Goal: Task Accomplishment & Management: Manage account settings

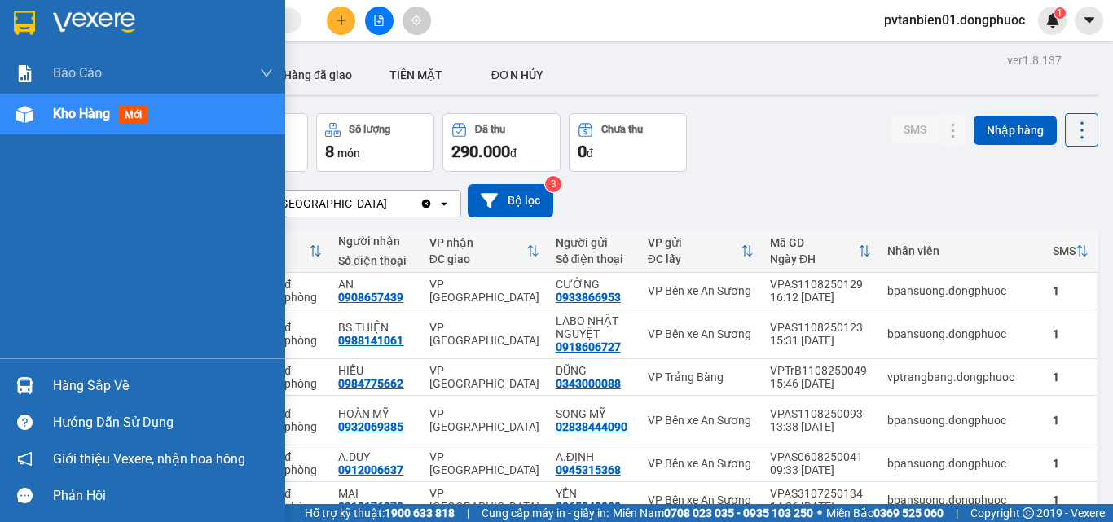
click at [86, 385] on div "Hàng sắp về" at bounding box center [163, 386] width 220 height 24
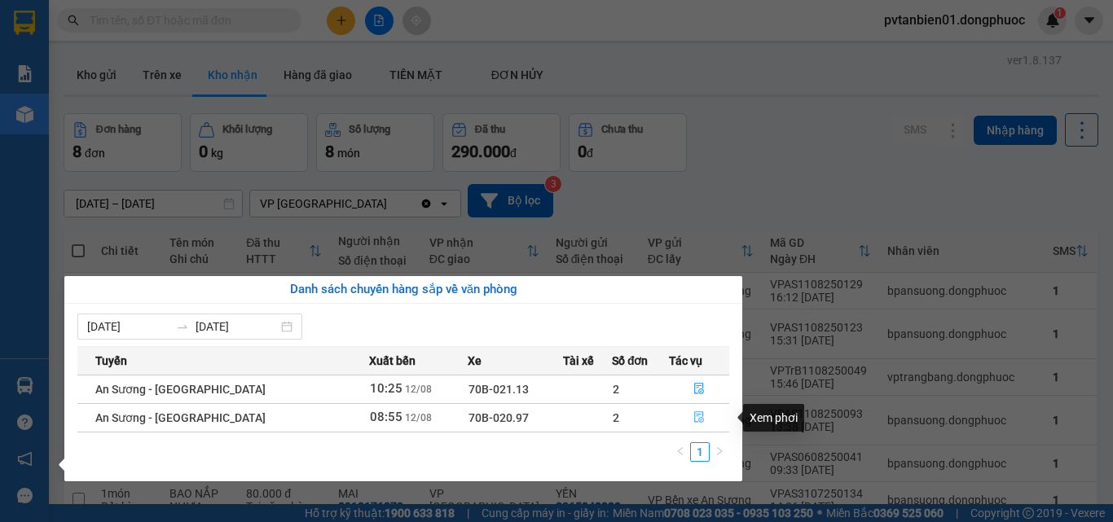
click at [693, 417] on icon "file-done" at bounding box center [698, 416] width 11 height 11
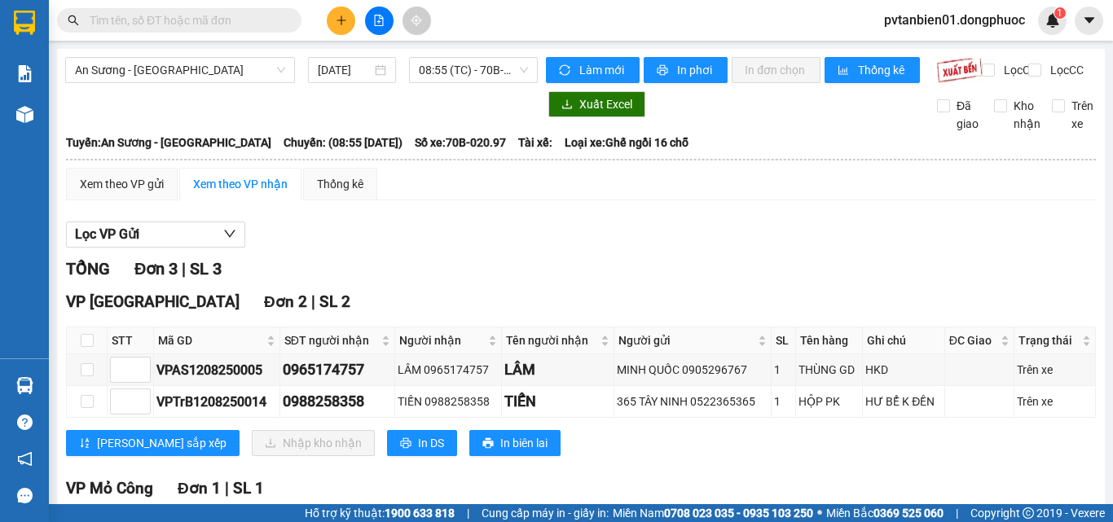
scroll to position [81, 0]
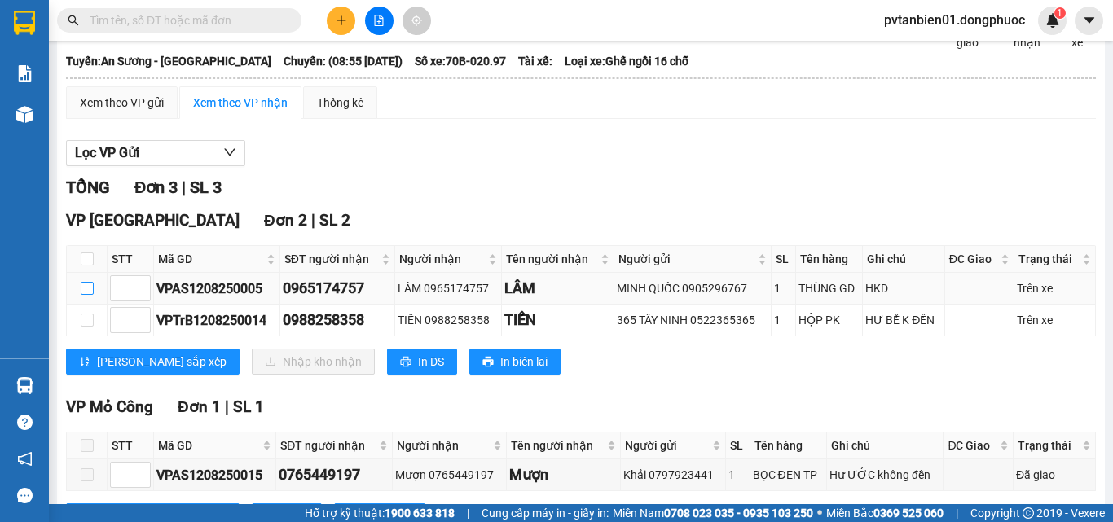
click at [91, 295] on input "checkbox" at bounding box center [87, 288] width 13 height 13
checkbox input "true"
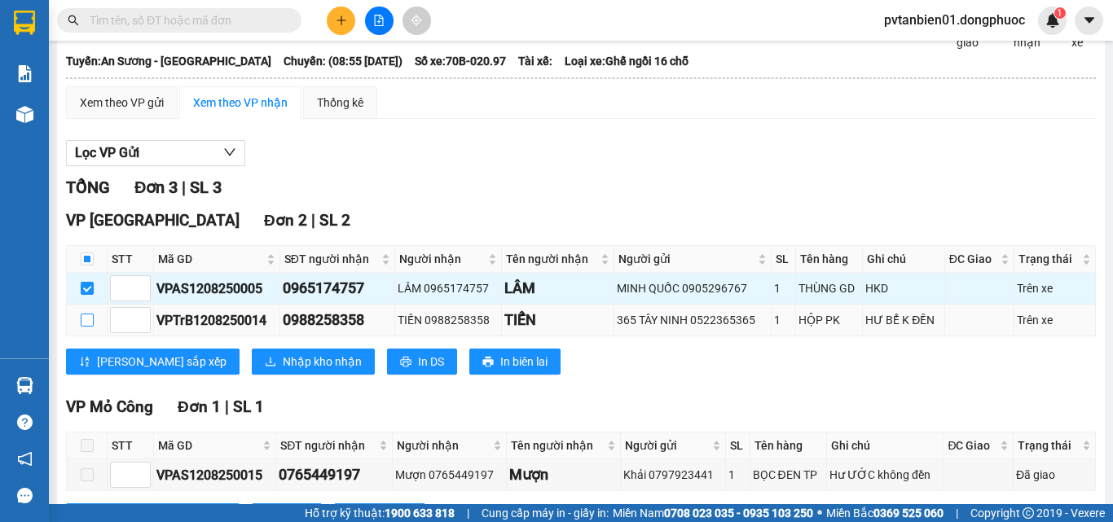
click at [91, 327] on input "checkbox" at bounding box center [87, 320] width 13 height 13
checkbox input "true"
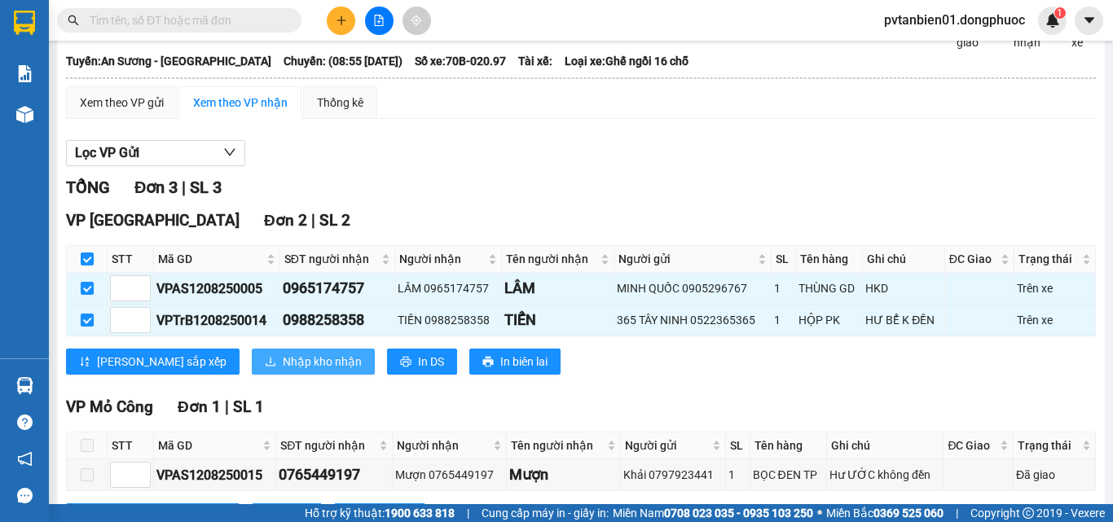
click at [283, 371] on span "Nhập kho nhận" at bounding box center [322, 362] width 79 height 18
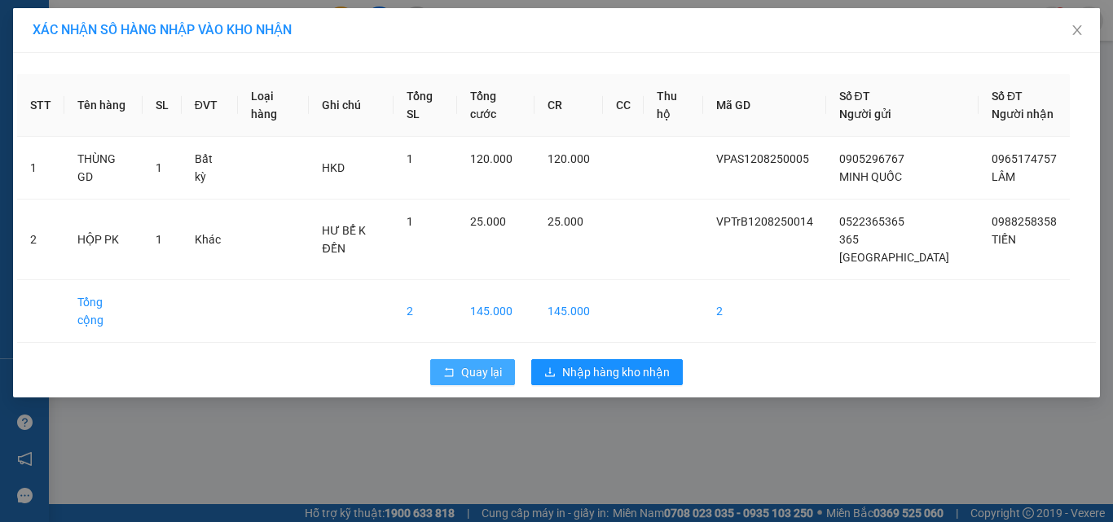
click at [464, 363] on span "Quay lại" at bounding box center [481, 372] width 41 height 18
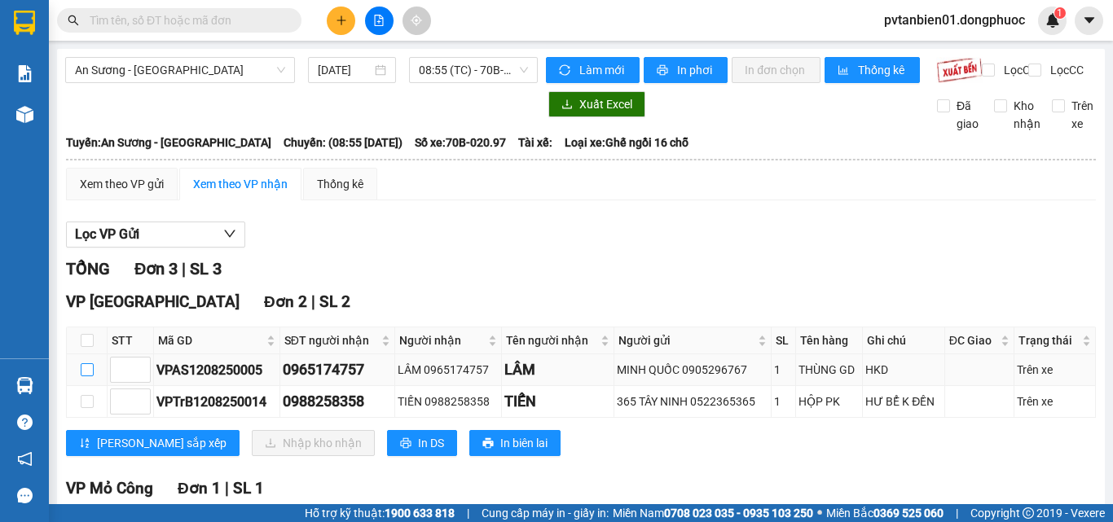
click at [85, 376] on input "checkbox" at bounding box center [87, 369] width 13 height 13
checkbox input "true"
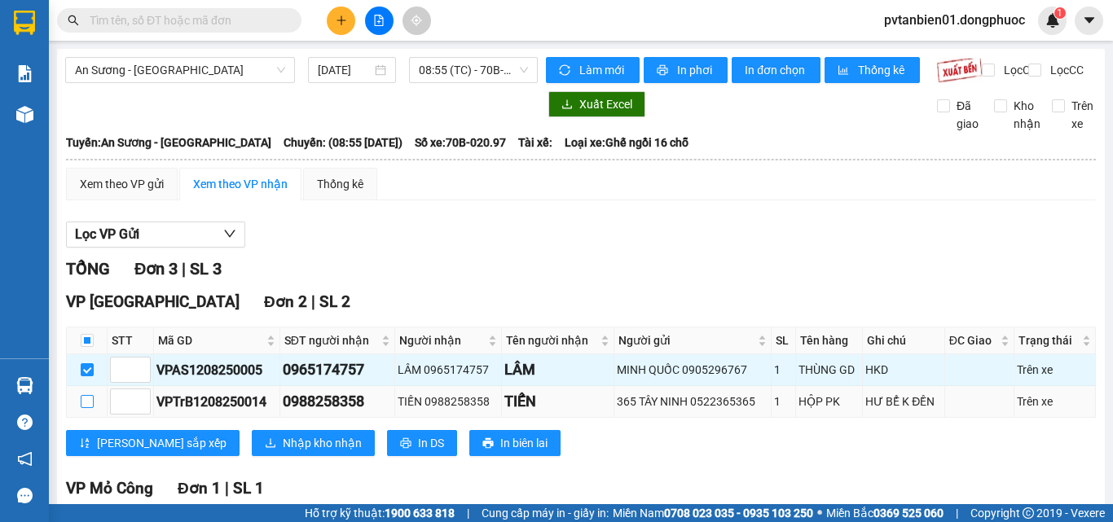
click at [85, 408] on input "checkbox" at bounding box center [87, 401] width 13 height 13
checkbox input "true"
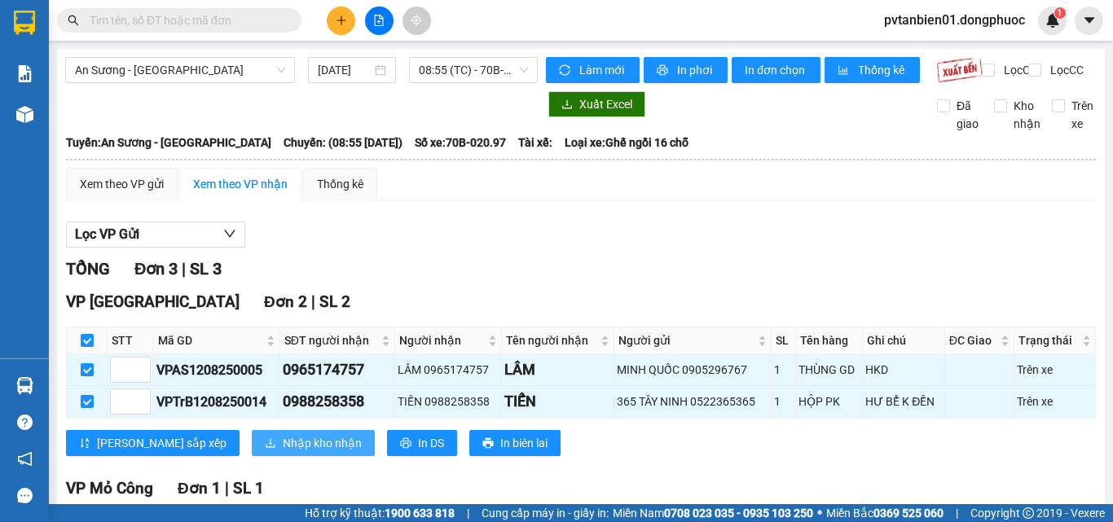
click at [283, 452] on span "Nhập kho nhận" at bounding box center [322, 443] width 79 height 18
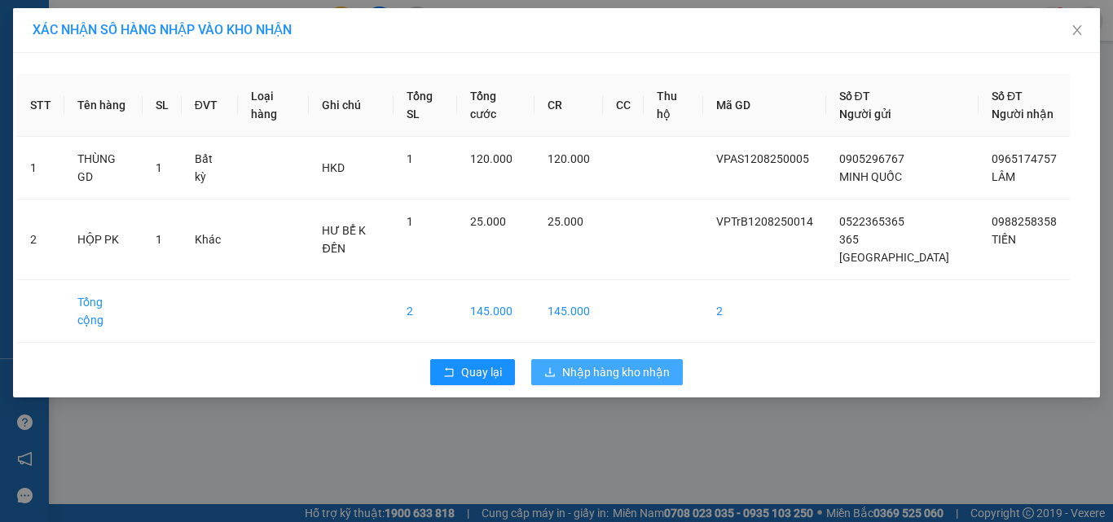
click at [565, 363] on span "Nhập hàng kho nhận" at bounding box center [616, 372] width 108 height 18
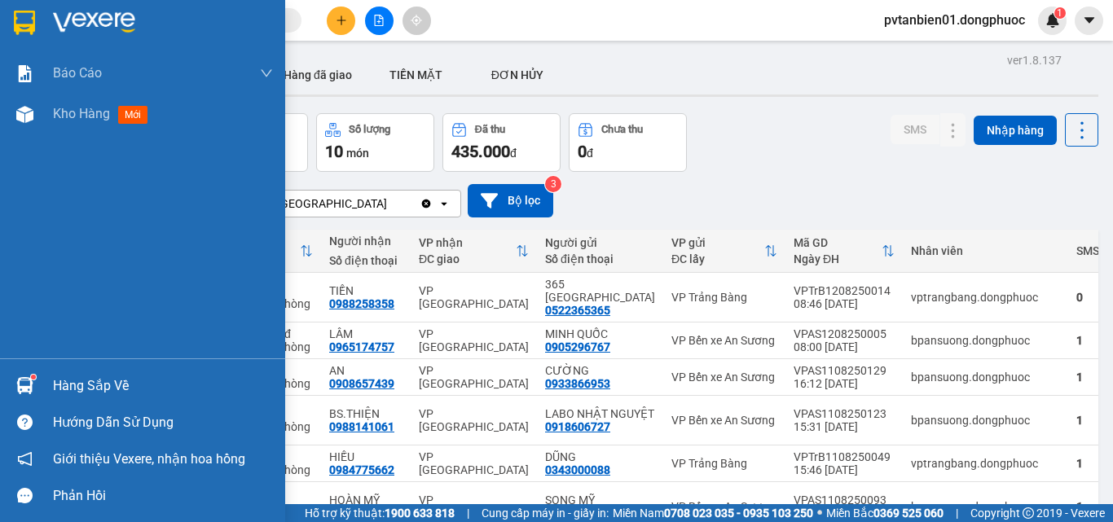
click at [11, 381] on div at bounding box center [25, 386] width 29 height 29
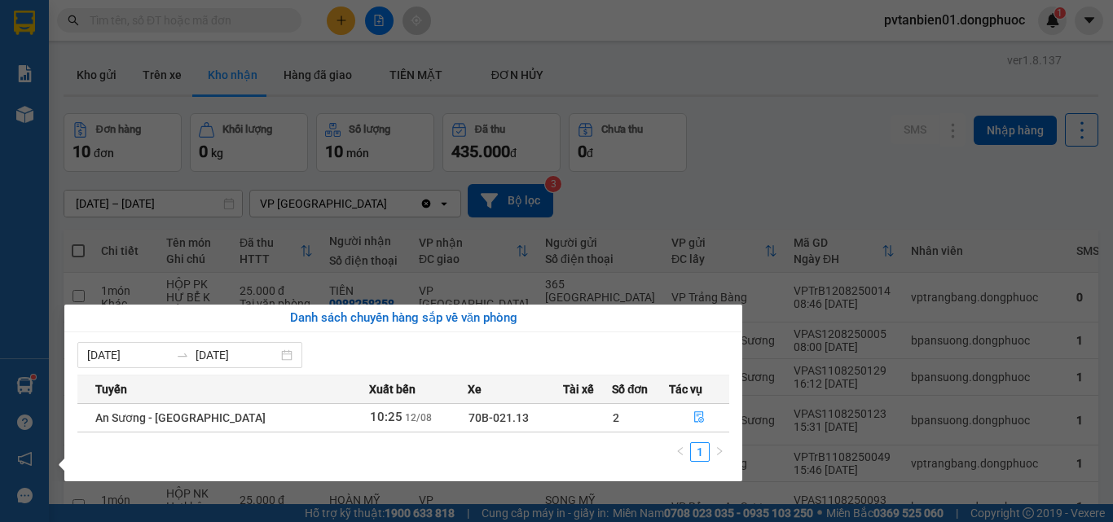
click at [771, 194] on section "Kết quả tìm kiếm ( 1 ) Bộ lọc Ngày tạo đơn gần nhất Mã ĐH Trạng thái Món hàng T…" at bounding box center [556, 261] width 1113 height 522
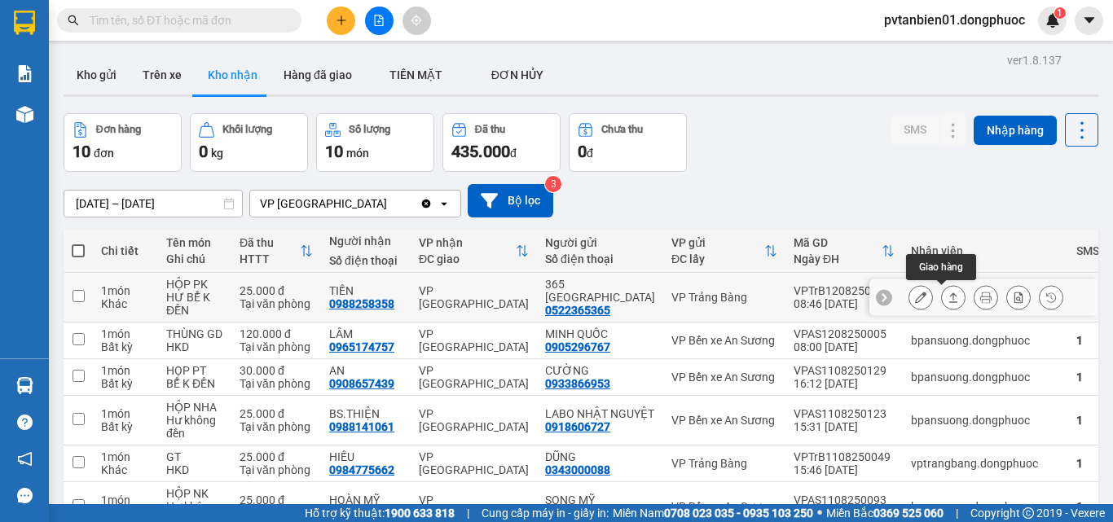
click at [948, 297] on icon at bounding box center [953, 297] width 11 height 11
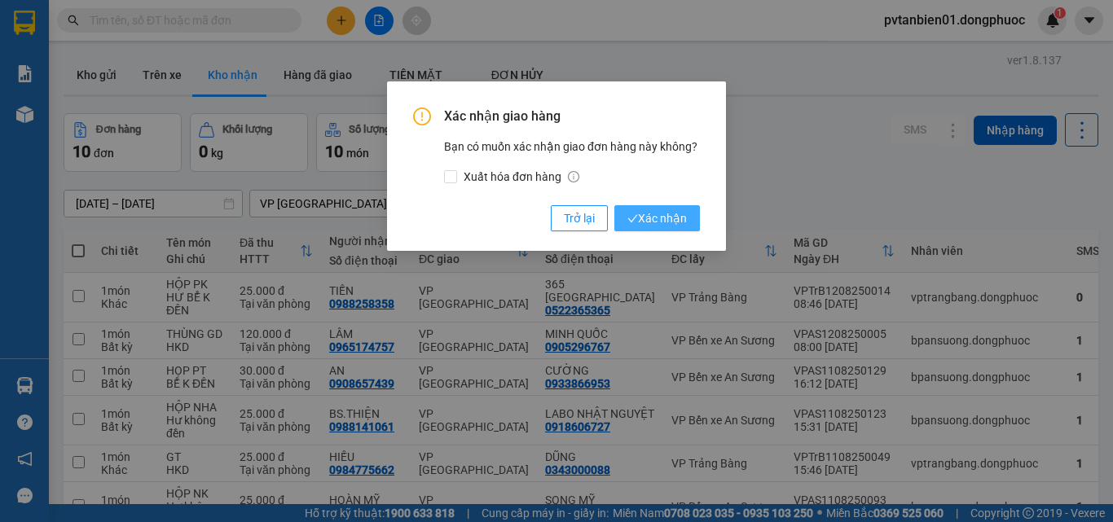
click at [653, 221] on span "Xác nhận" at bounding box center [656, 218] width 59 height 18
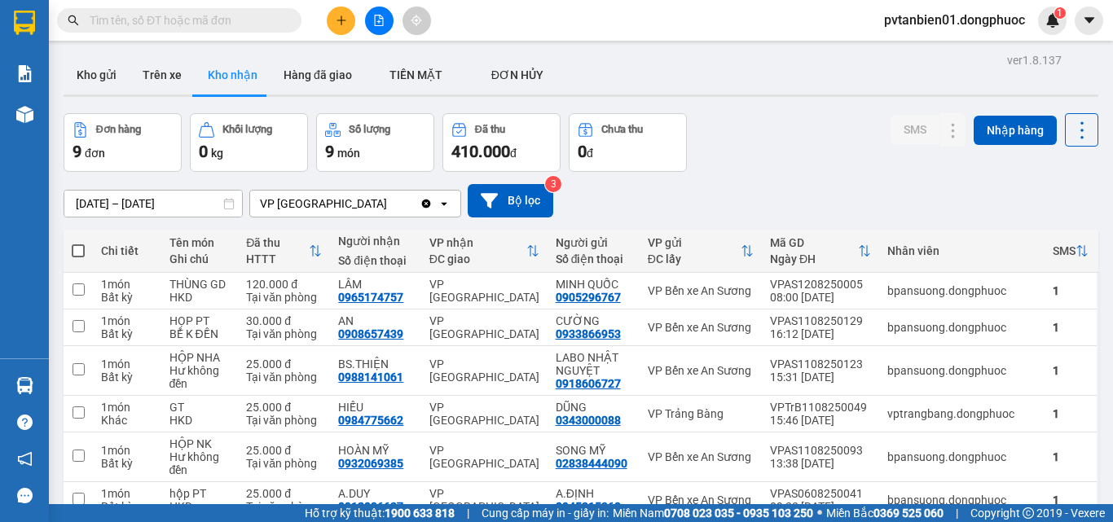
click at [248, 77] on button "Kho nhận" at bounding box center [233, 74] width 76 height 39
click at [899, 175] on div "[DATE] – [DATE] Press the down arrow key to interact with the calendar and sele…" at bounding box center [581, 201] width 1035 height 58
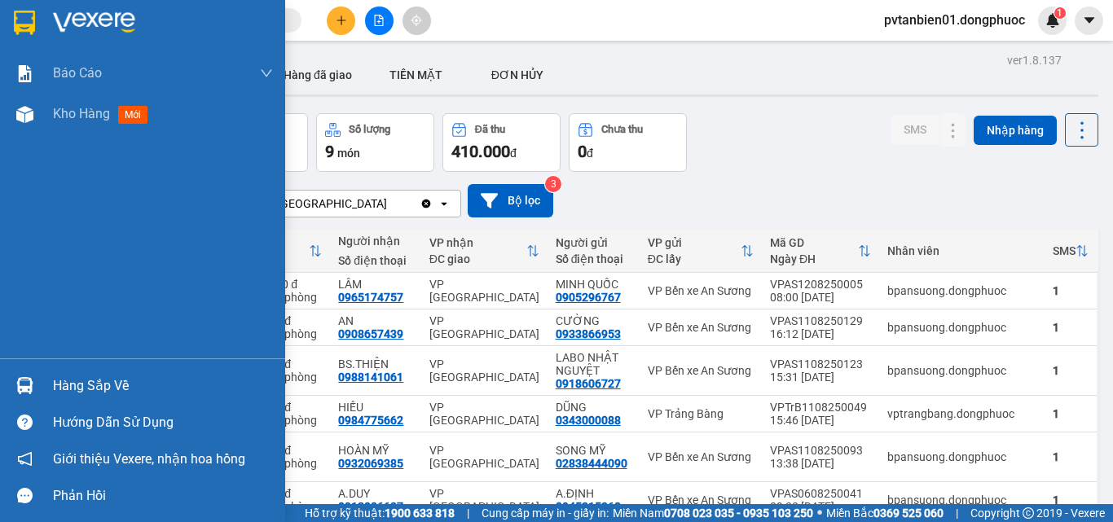
click at [55, 387] on div "Hàng sắp về" at bounding box center [163, 386] width 220 height 24
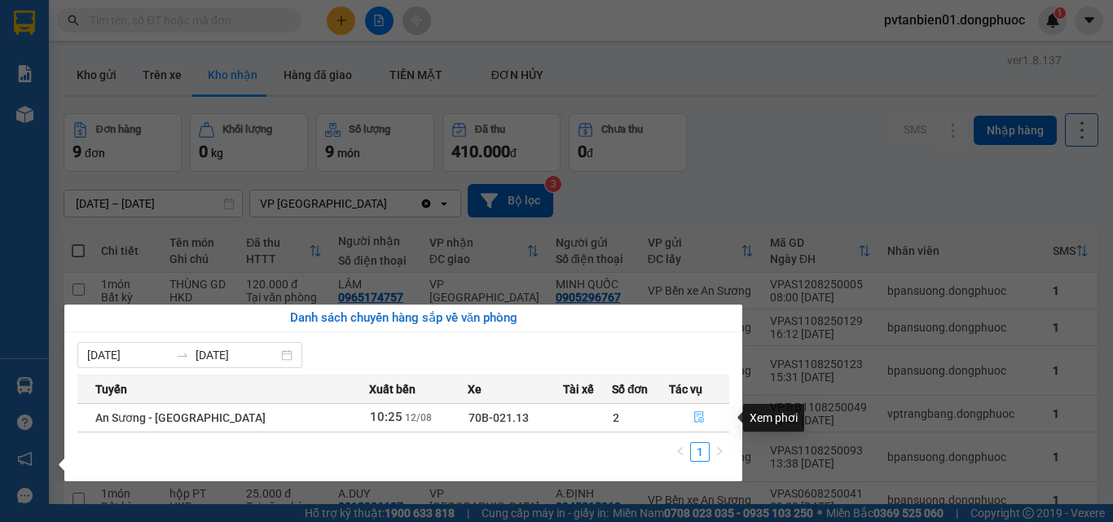
click at [702, 421] on button "button" at bounding box center [699, 418] width 59 height 26
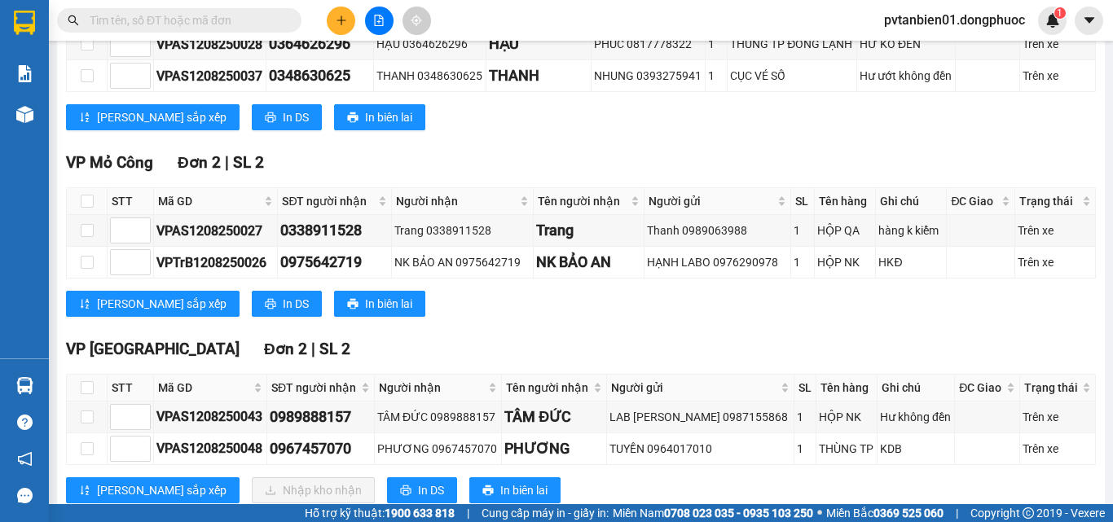
scroll to position [385, 0]
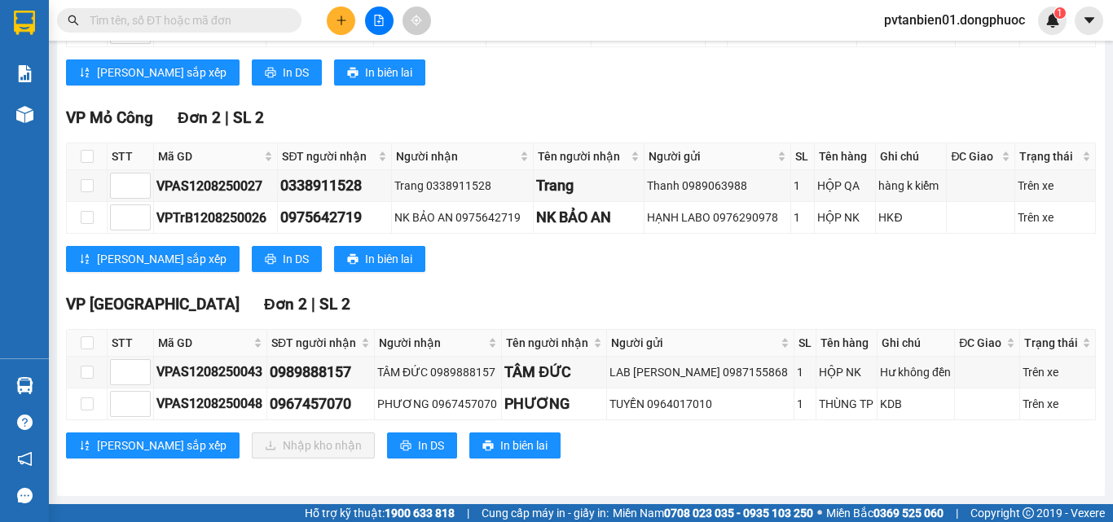
click at [665, 265] on div "[PERSON_NAME] sắp xếp In DS In biên lai" at bounding box center [581, 259] width 1030 height 26
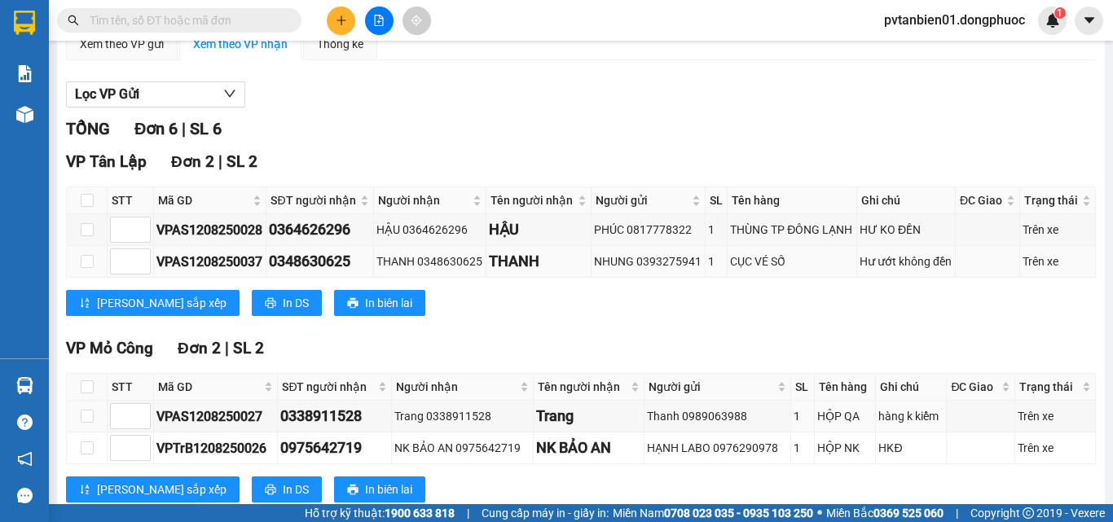
scroll to position [0, 0]
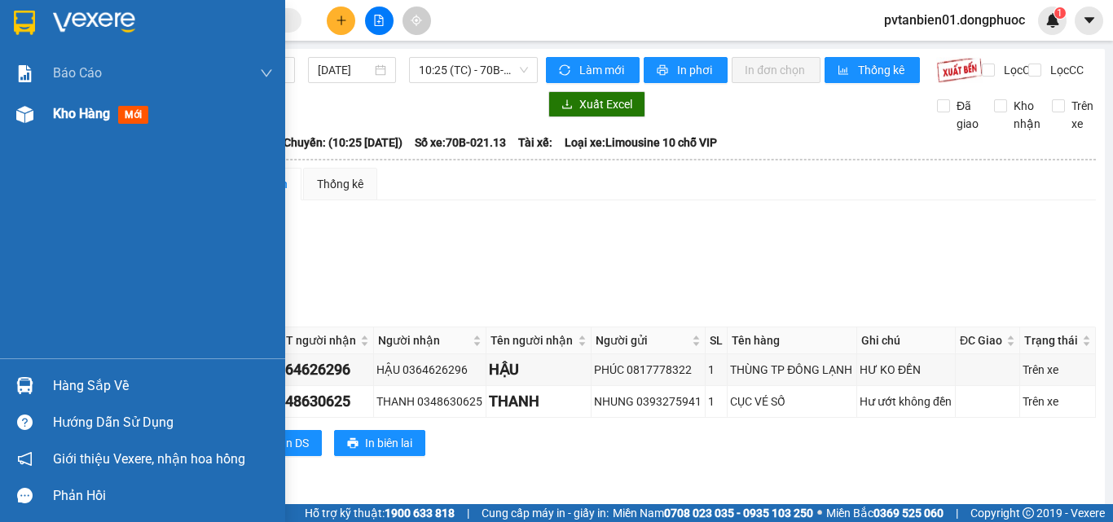
click at [86, 103] on div "Kho hàng mới" at bounding box center [104, 113] width 102 height 20
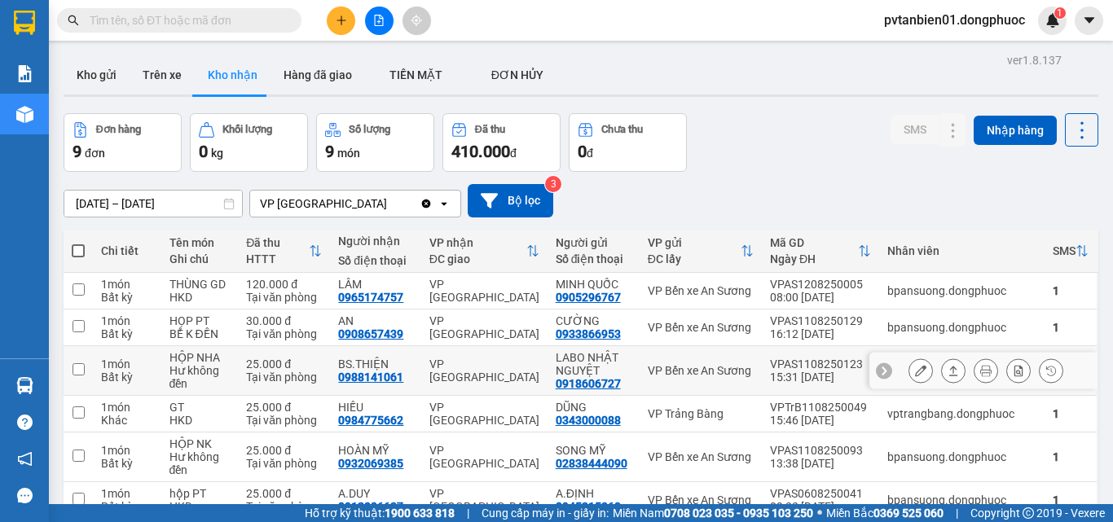
click at [947, 368] on button at bounding box center [953, 371] width 23 height 29
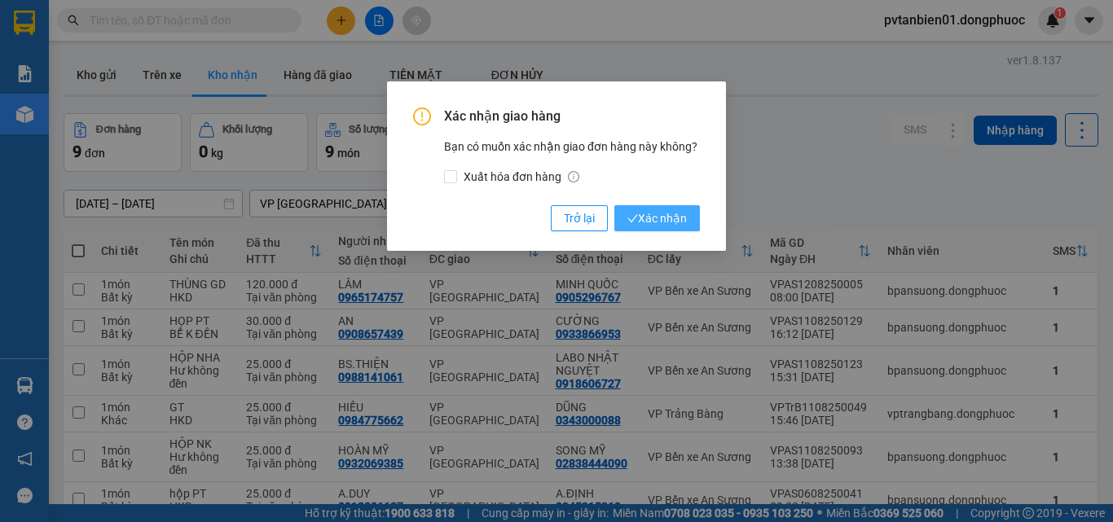
click at [640, 228] on button "Xác nhận" at bounding box center [657, 218] width 86 height 26
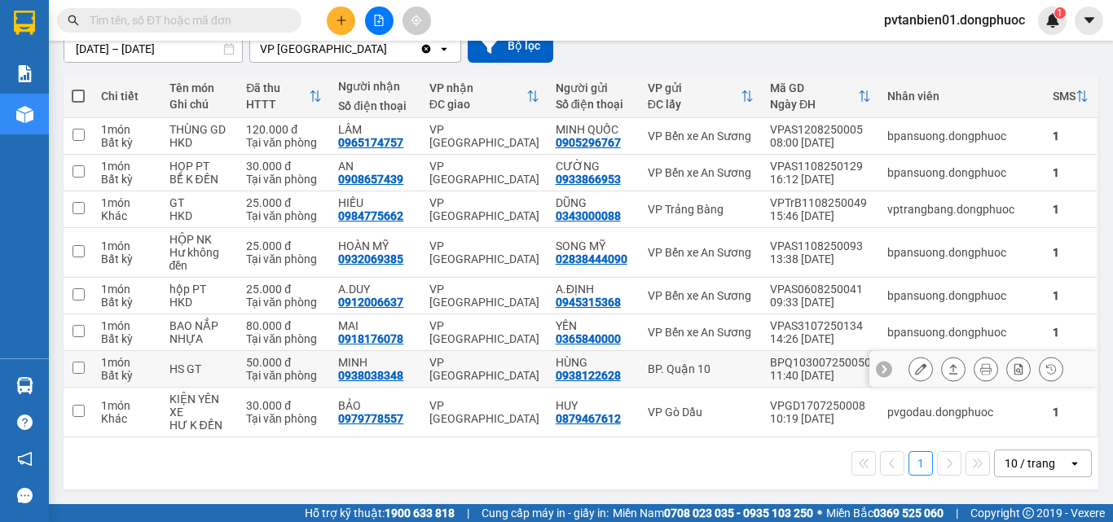
scroll to position [73, 0]
